Goal: Check status: Check status

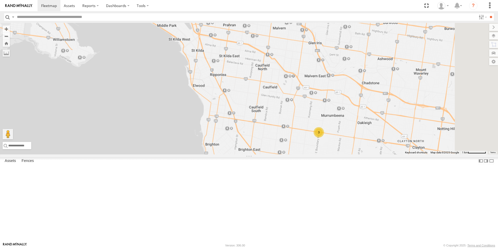
drag, startPoint x: 355, startPoint y: 217, endPoint x: 315, endPoint y: 170, distance: 62.1
click at [315, 155] on div "2BM9DF YHH191 1GI7GR - Hiace 3" at bounding box center [249, 89] width 498 height 132
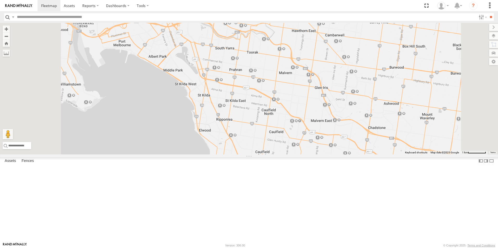
drag, startPoint x: 332, startPoint y: 103, endPoint x: 351, endPoint y: 177, distance: 76.8
click at [351, 155] on div "2BM9DF 3" at bounding box center [249, 89] width 498 height 132
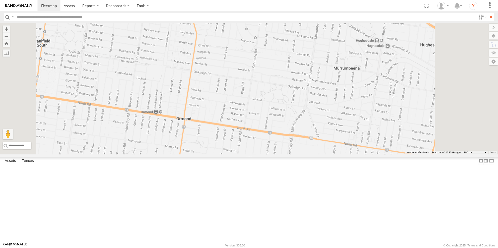
drag, startPoint x: 383, startPoint y: 167, endPoint x: 357, endPoint y: 59, distance: 111.3
click at [359, 60] on div "2BM9DF YHH191 1GI7GR - Hiace" at bounding box center [249, 89] width 498 height 132
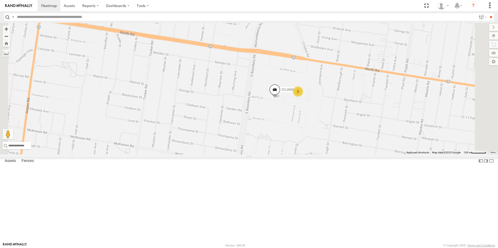
drag, startPoint x: 343, startPoint y: 177, endPoint x: 329, endPoint y: 136, distance: 43.4
click at [329, 136] on div "2BM9DF YHH191 1GI7GR - Hiace 2CL6WQ 2" at bounding box center [249, 89] width 498 height 132
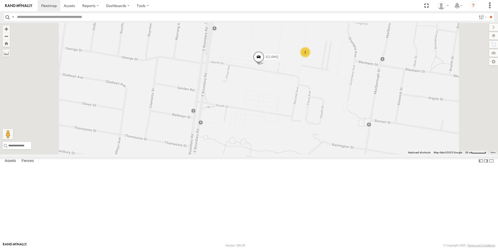
drag, startPoint x: 335, startPoint y: 135, endPoint x: 326, endPoint y: 136, distance: 9.1
click at [326, 136] on div "2BM9DF YHH191 1GI7GR - Hiace 2CL6WQ 2" at bounding box center [249, 89] width 498 height 132
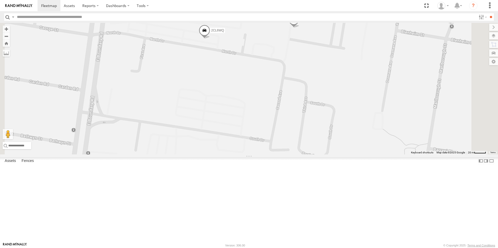
click at [210, 39] on span at bounding box center [204, 32] width 11 height 14
click at [277, 90] on div "2BM9DF YHH191 1GI7GR - Hiace 2CL6WQ XLT466 YSZ197 2CL6WQ All Assets [GEOGRAPHIC…" at bounding box center [249, 89] width 498 height 132
click at [210, 39] on span at bounding box center [204, 32] width 11 height 14
click at [284, 109] on div "2BM9DF YHH191 1GI7GR - Hiace 2CL6WQ XLT466 YSZ197 2CL6WQ All Assets -37.90986 ,…" at bounding box center [249, 89] width 498 height 132
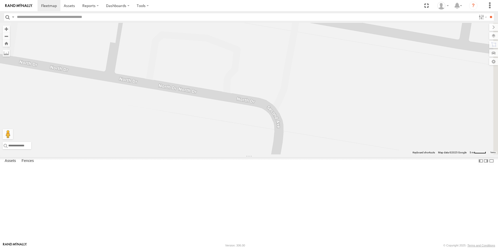
drag, startPoint x: 351, startPoint y: 102, endPoint x: 276, endPoint y: 170, distance: 101.4
click at [276, 155] on div "2BM9DF YHH191 1GI7GR - Hiace 2CL6WQ XLT466 YSZ197" at bounding box center [249, 89] width 498 height 132
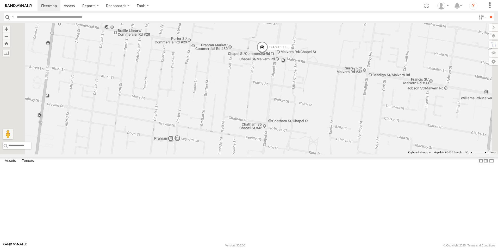
drag, startPoint x: 318, startPoint y: 106, endPoint x: 312, endPoint y: 123, distance: 18.1
click at [312, 123] on div "YHH191 1GI7GR - Hiace" at bounding box center [249, 89] width 498 height 132
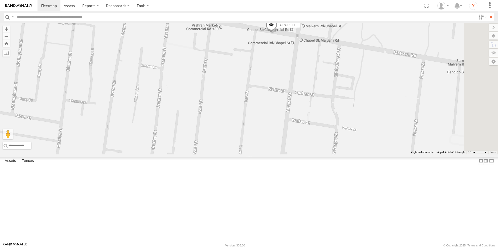
drag, startPoint x: 312, startPoint y: 120, endPoint x: 305, endPoint y: 124, distance: 8.1
click at [305, 124] on div "YHH191 1GI7GR - Hiace" at bounding box center [249, 89] width 498 height 132
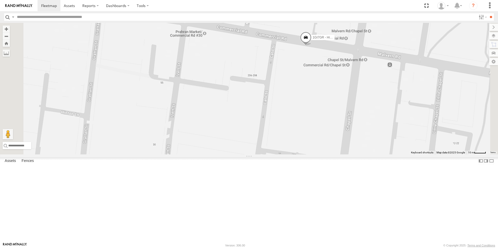
drag, startPoint x: 304, startPoint y: 91, endPoint x: 301, endPoint y: 135, distance: 44.1
click at [301, 135] on div "YHH191 1GI7GR - Hiace" at bounding box center [249, 89] width 498 height 132
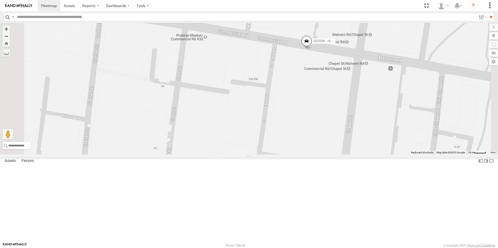
drag, startPoint x: 307, startPoint y: 103, endPoint x: 308, endPoint y: 108, distance: 5.3
click at [308, 108] on div "YHH191 1GI7GR - Hiace" at bounding box center [249, 89] width 498 height 132
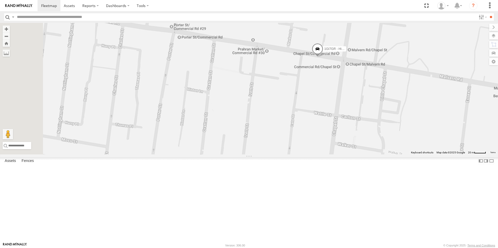
drag, startPoint x: 296, startPoint y: 106, endPoint x: 342, endPoint y: 106, distance: 46.1
click at [342, 106] on div "YHH191 1GI7GR - Hiace" at bounding box center [249, 89] width 498 height 132
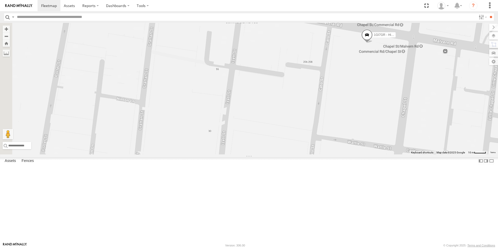
drag, startPoint x: 362, startPoint y: 97, endPoint x: 403, endPoint y: 110, distance: 43.4
click at [403, 110] on div "YHH191 1GI7GR - Hiace" at bounding box center [249, 89] width 498 height 132
click at [373, 44] on span at bounding box center [366, 37] width 11 height 14
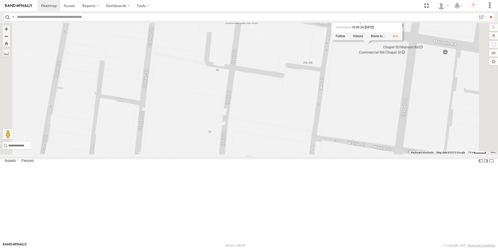
click at [440, 121] on div "YHH191 1GI7GR - Hiace 1GI7GR - Hiace All Assets Chapel St Prahran -37.84691 , 1…" at bounding box center [249, 89] width 498 height 132
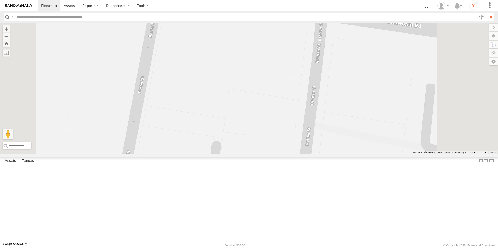
drag, startPoint x: 284, startPoint y: 96, endPoint x: 275, endPoint y: 135, distance: 40.4
click at [275, 135] on div "YHH191 1GI7GR - Hiace" at bounding box center [249, 89] width 498 height 132
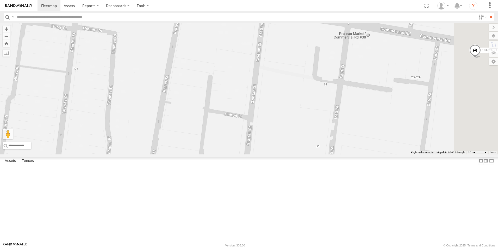
drag, startPoint x: 437, startPoint y: 130, endPoint x: 406, endPoint y: 103, distance: 41.3
click at [407, 102] on div "YHH191 1GI7GR - Hiace" at bounding box center [249, 89] width 498 height 132
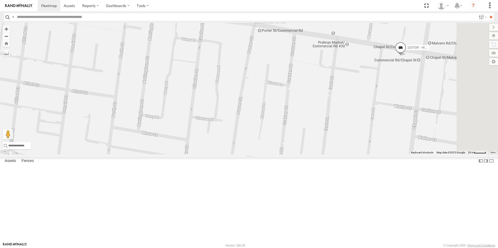
drag, startPoint x: 446, startPoint y: 104, endPoint x: 415, endPoint y: 105, distance: 31.5
click at [415, 105] on div "YHH191 1GI7GR - Hiace" at bounding box center [249, 89] width 498 height 132
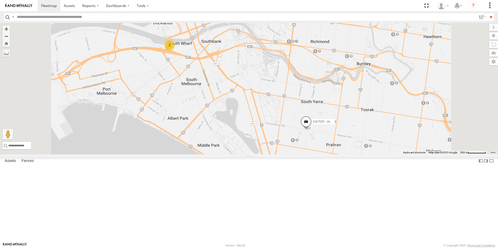
drag, startPoint x: 315, startPoint y: 76, endPoint x: 315, endPoint y: 149, distance: 72.9
click at [315, 149] on div "YHH191 1GI7GR - Hiace 2" at bounding box center [249, 89] width 498 height 132
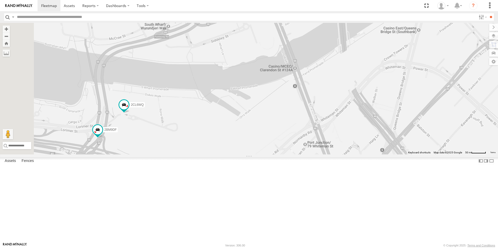
drag, startPoint x: 188, startPoint y: 193, endPoint x: 191, endPoint y: 167, distance: 26.5
click at [191, 155] on div "YHH191 1GI7GR - Hiace 2CL6WQ 2BM9DF" at bounding box center [249, 89] width 498 height 132
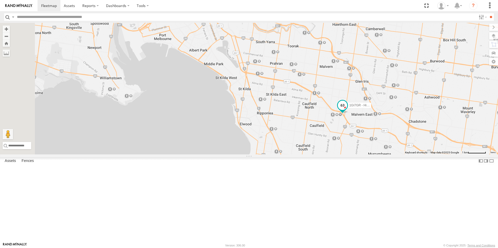
click at [347, 110] on span at bounding box center [342, 105] width 9 height 9
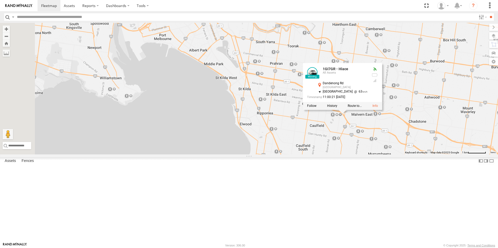
click at [294, 155] on div "2CL6WQ 2BM9DF YHH191 1GI7GR - Hiace 2 1GI7GR - Hiace All Assets Dandenong Rd Ma…" at bounding box center [249, 89] width 498 height 132
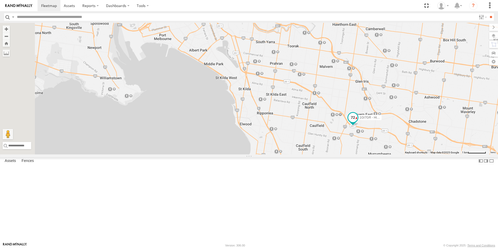
click at [357, 122] on span at bounding box center [352, 117] width 9 height 9
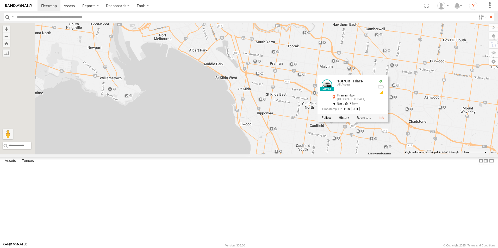
click at [431, 141] on div "2CL6WQ 2BM9DF YHH191 1GI7GR - Hiace 2 1GI7GR - Hiace All Assets Princes Hwy Mal…" at bounding box center [249, 89] width 498 height 132
